Goal: Task Accomplishment & Management: Complete application form

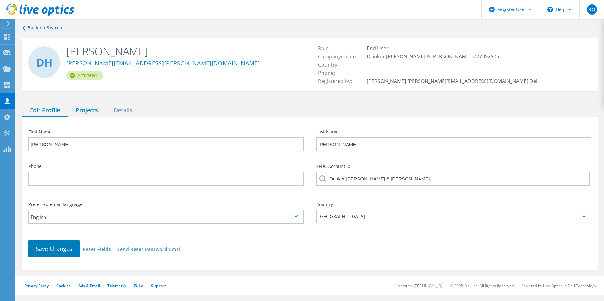
click at [89, 104] on div "Projects" at bounding box center [87, 110] width 38 height 13
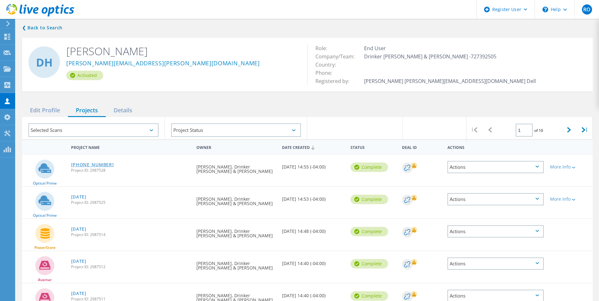
click at [81, 167] on link "[PHONE_NUMBER]" at bounding box center [92, 165] width 43 height 4
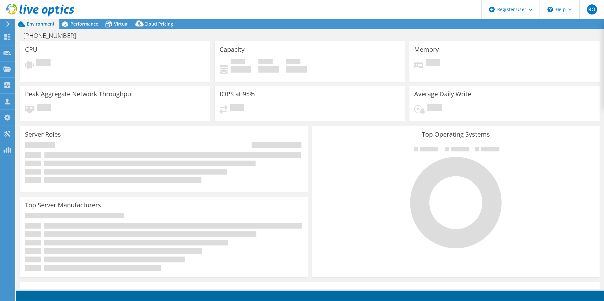
select select "USD"
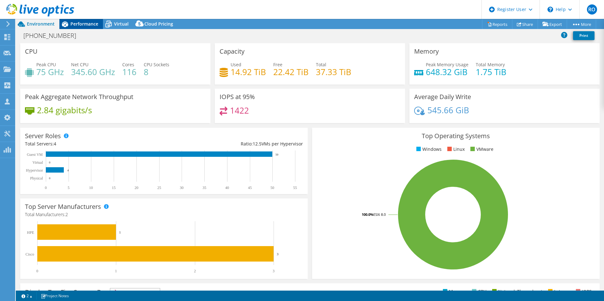
click at [79, 19] on div "Performance" at bounding box center [81, 24] width 44 height 10
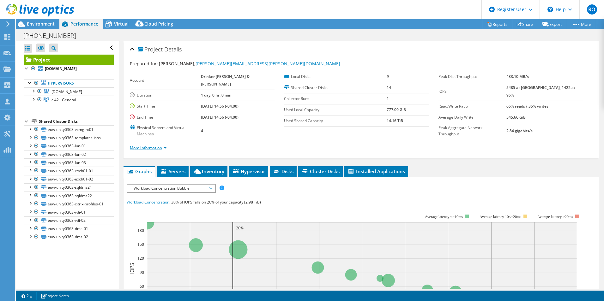
click at [164, 145] on link "More Information" at bounding box center [148, 147] width 37 height 5
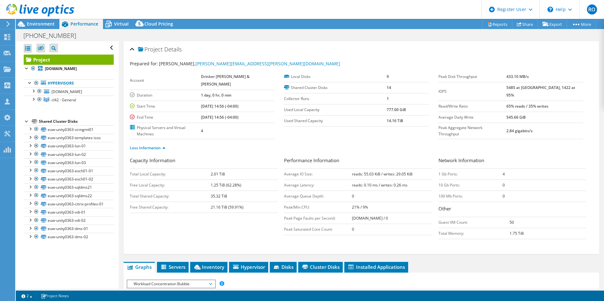
drag, startPoint x: 63, startPoint y: 10, endPoint x: 243, endPoint y: 59, distance: 186.2
click at [243, 59] on div "Prepared for: David Hoppel, david.hoppel@faegredrinker.com Account Drinker Bidd…" at bounding box center [361, 155] width 463 height 196
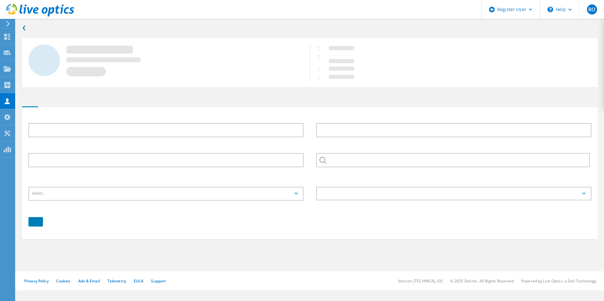
type input "[PERSON_NAME]"
type input "Drinker [PERSON_NAME] & [PERSON_NAME]"
type input "English"
type input "[PERSON_NAME]"
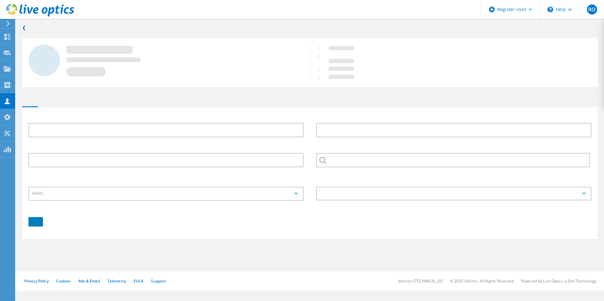
type input "[PERSON_NAME]"
type input "Drinker [PERSON_NAME] & [PERSON_NAME]"
type input "English"
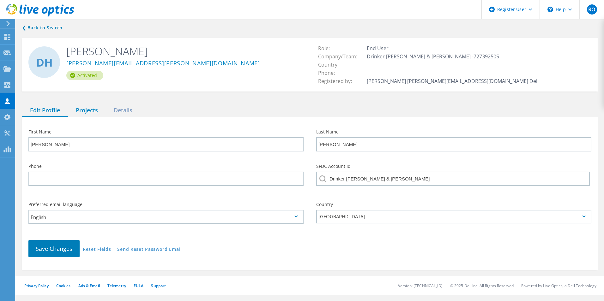
click at [89, 108] on div "Projects" at bounding box center [87, 110] width 38 height 13
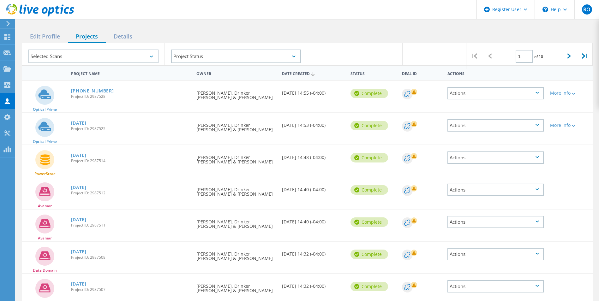
scroll to position [200, 0]
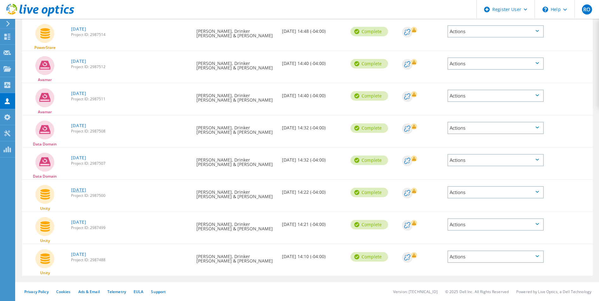
click at [81, 188] on link "[DATE]" at bounding box center [78, 190] width 15 height 4
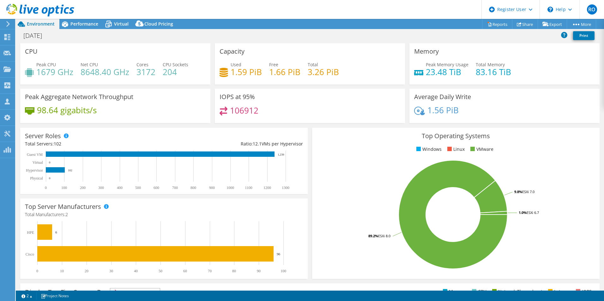
select select "USD"
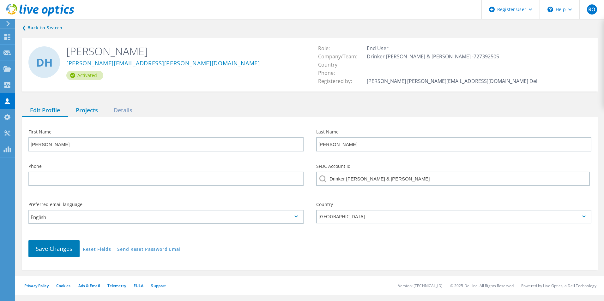
click at [86, 111] on div "Projects" at bounding box center [87, 110] width 38 height 13
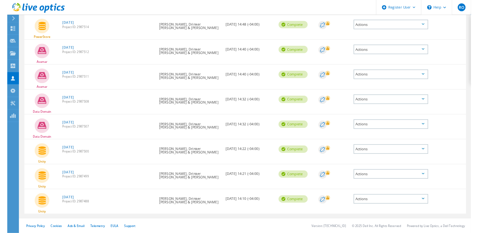
scroll to position [199, 0]
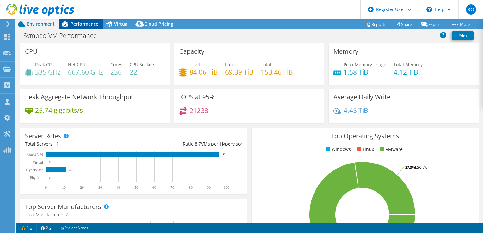
click at [90, 22] on span "Performance" at bounding box center [84, 24] width 28 height 6
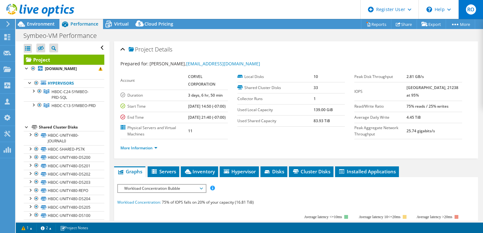
click at [473, 12] on span "RO" at bounding box center [471, 9] width 10 height 10
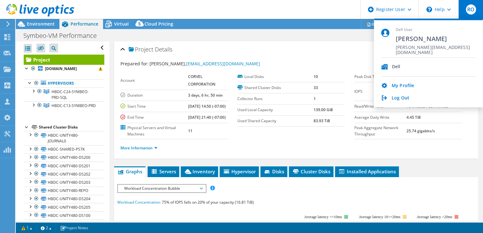
click at [329, 33] on div "Symbeo-VM Performance Print" at bounding box center [249, 36] width 467 height 12
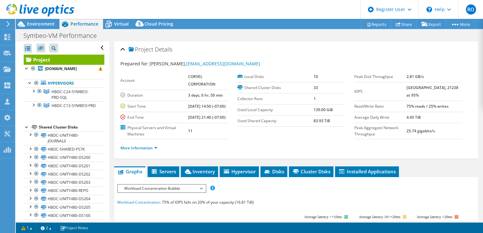
click at [35, 11] on use at bounding box center [40, 10] width 68 height 13
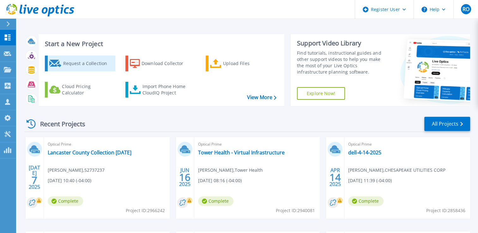
click at [70, 59] on div "Request a Collection" at bounding box center [88, 63] width 51 height 13
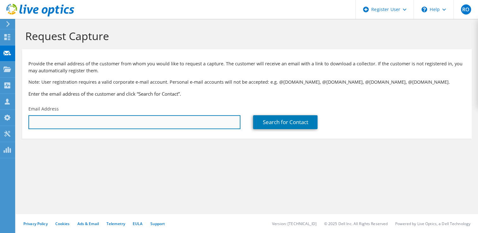
click at [53, 120] on input "text" at bounding box center [134, 122] width 212 height 14
paste input "[EMAIL_ADDRESS][DOMAIN_NAME]"
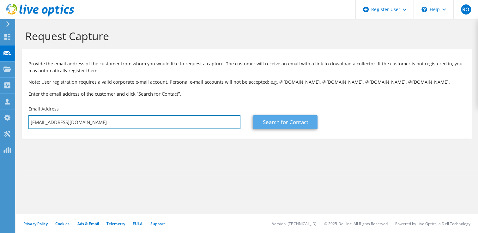
type input "[EMAIL_ADDRESS][DOMAIN_NAME]"
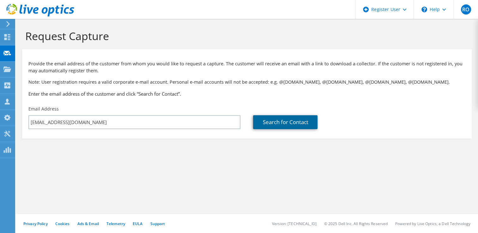
click at [288, 118] on link "Search for Contact" at bounding box center [285, 122] width 64 height 14
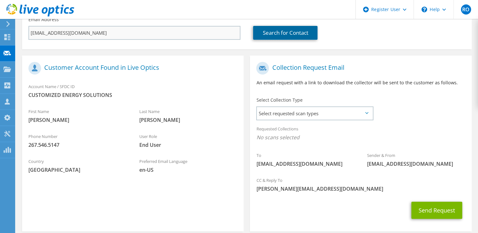
scroll to position [89, 0]
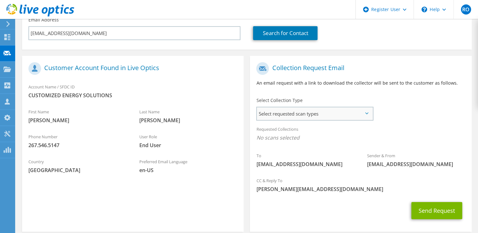
click at [343, 113] on span "Select requested scan types" at bounding box center [314, 113] width 115 height 13
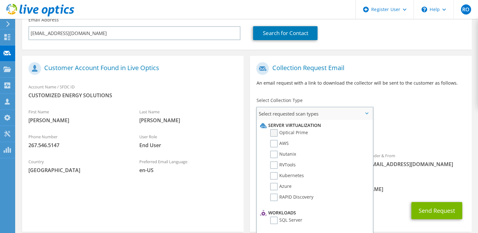
click at [272, 134] on label "Optical Prime" at bounding box center [289, 133] width 38 height 8
click at [0, 0] on input "Optical Prime" at bounding box center [0, 0] width 0 height 0
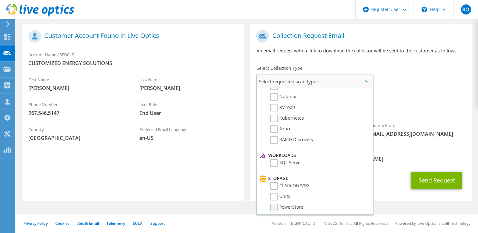
scroll to position [0, 0]
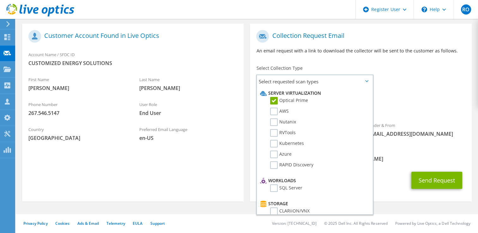
click at [403, 96] on div "Requested Collections No scans selected Optical Prime" at bounding box center [360, 102] width 221 height 25
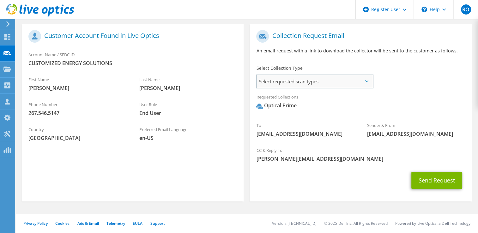
click at [355, 76] on span "Select requested scan types" at bounding box center [314, 81] width 115 height 13
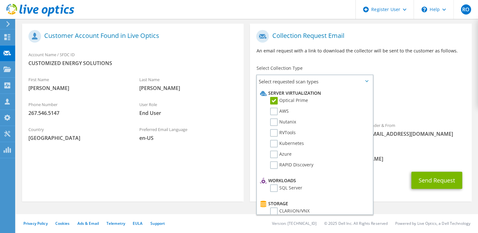
click at [405, 91] on div "Requested Collections No scans selected Optical Prime" at bounding box center [360, 102] width 221 height 25
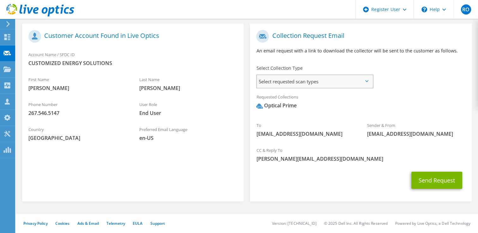
click at [364, 80] on span "Select requested scan types" at bounding box center [314, 81] width 115 height 13
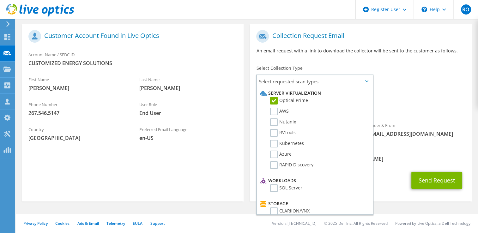
click at [421, 104] on span "Optical Prime" at bounding box center [360, 107] width 209 height 10
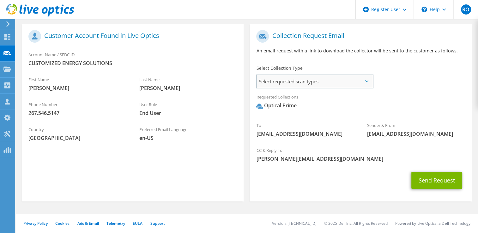
click at [368, 78] on span "Select requested scan types" at bounding box center [314, 81] width 115 height 13
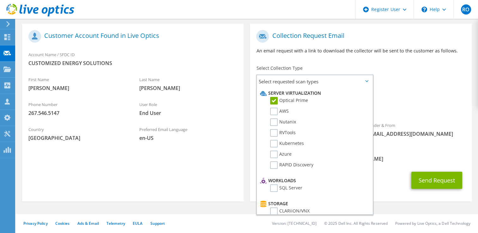
click at [421, 96] on div "Requested Collections No scans selected Optical Prime" at bounding box center [360, 102] width 221 height 25
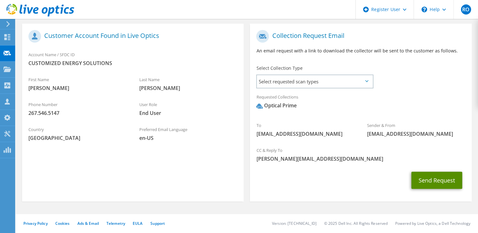
click at [433, 179] on button "Send Request" at bounding box center [436, 180] width 51 height 17
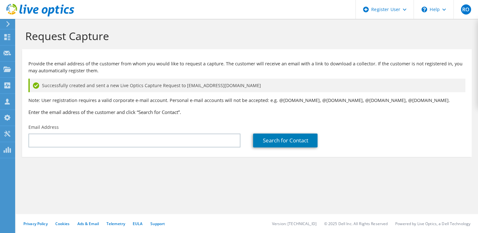
click at [57, 11] on use at bounding box center [40, 10] width 68 height 13
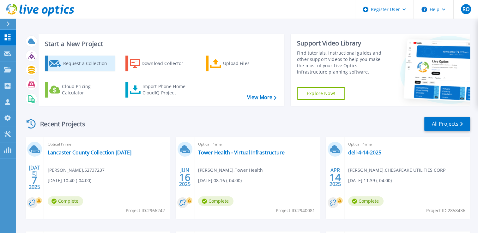
click at [101, 57] on div "Request a Collection" at bounding box center [88, 63] width 51 height 13
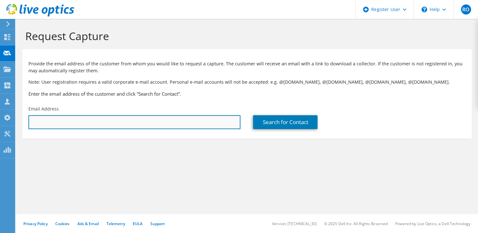
paste input "david.hoppel@faegredrinker.com"
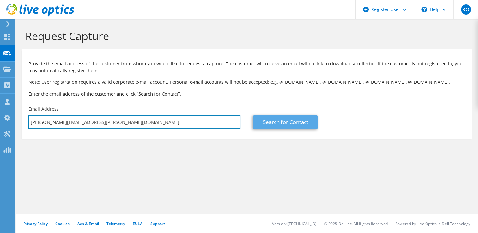
type input "david.hoppel@faegredrinker.com"
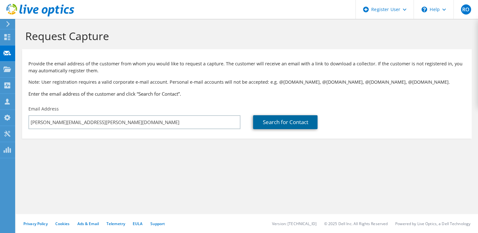
click at [271, 121] on link "Search for Contact" at bounding box center [285, 122] width 64 height 14
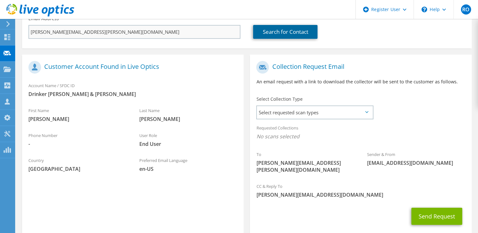
scroll to position [103, 0]
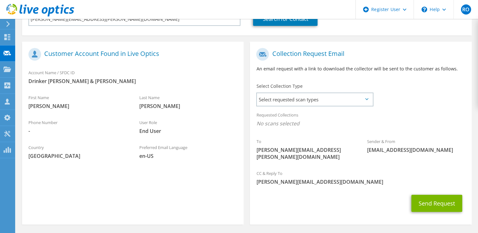
click at [330, 107] on div "Select Collection Type Select requested scan types Server Virtualization Optica…" at bounding box center [314, 94] width 129 height 28
click at [329, 105] on span "Select requested scan types" at bounding box center [314, 99] width 115 height 13
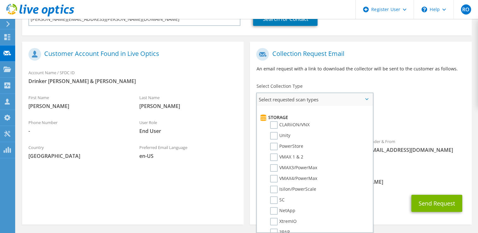
scroll to position [105, 0]
click at [272, 133] on label "Unity" at bounding box center [280, 135] width 20 height 8
click at [0, 0] on input "Unity" at bounding box center [0, 0] width 0 height 0
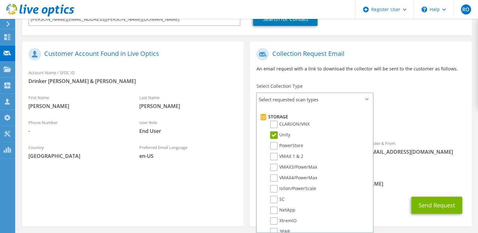
click at [412, 126] on span "Unity" at bounding box center [360, 125] width 209 height 10
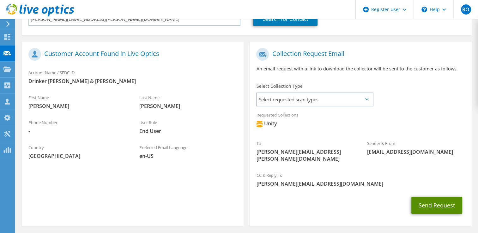
click at [425, 203] on button "Send Request" at bounding box center [436, 205] width 51 height 17
